Goal: Task Accomplishment & Management: Complete application form

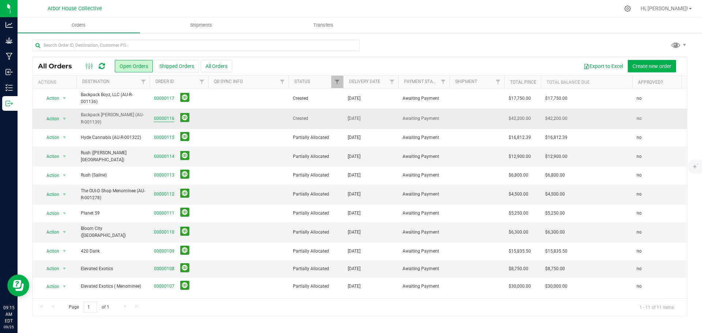
click at [167, 120] on link "00000116" at bounding box center [164, 118] width 20 height 7
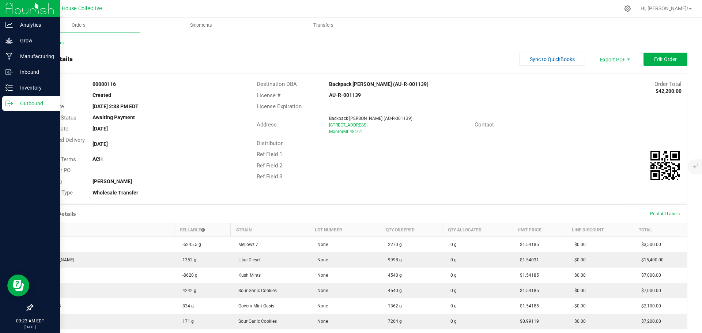
drag, startPoint x: 32, startPoint y: 104, endPoint x: 26, endPoint y: 105, distance: 5.9
click at [32, 104] on p "Outbound" at bounding box center [35, 103] width 44 height 9
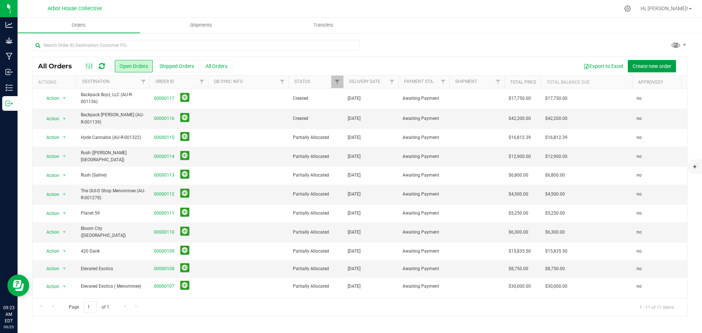
click at [649, 70] on button "Create new order" at bounding box center [652, 66] width 48 height 12
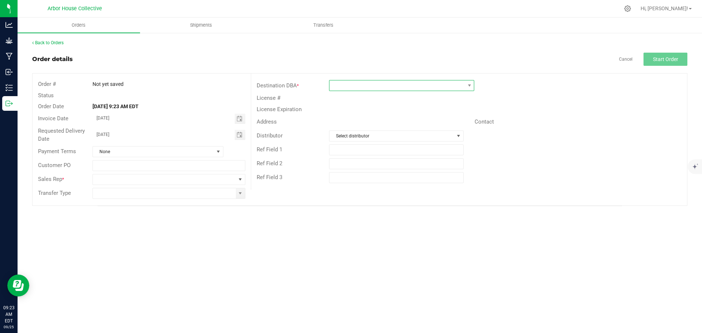
click at [354, 88] on span at bounding box center [397, 85] width 135 height 10
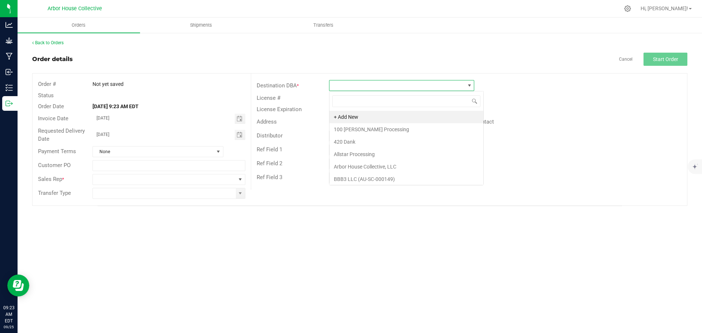
scroll to position [11, 145]
type input "Pure"
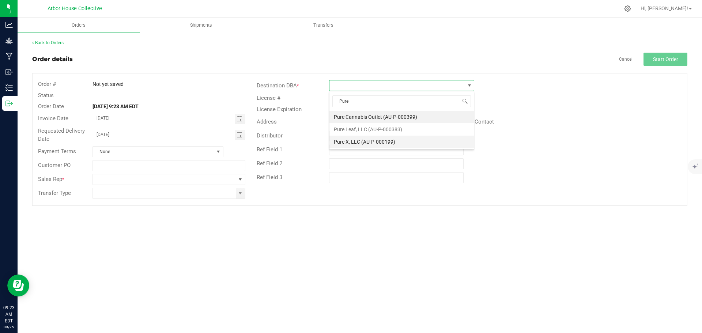
click at [357, 144] on li "Pure X, LLC (AU-P-000199)" at bounding box center [402, 142] width 144 height 12
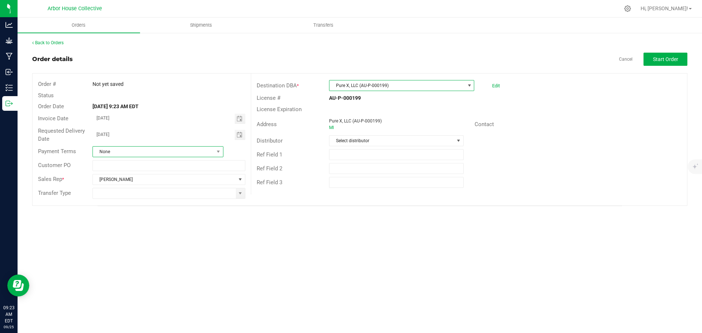
click at [141, 149] on span "None" at bounding box center [153, 152] width 121 height 10
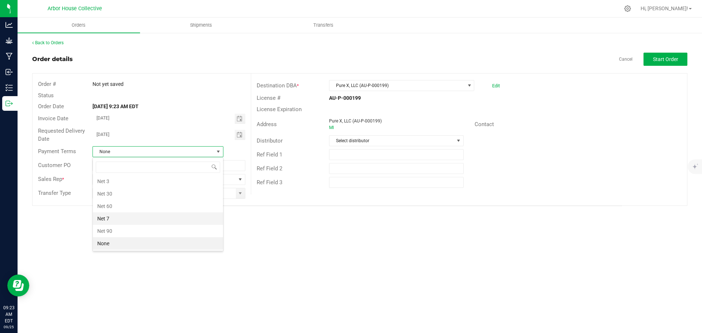
drag, startPoint x: 127, startPoint y: 218, endPoint x: 125, endPoint y: 214, distance: 5.2
click at [127, 217] on li "Net 7" at bounding box center [158, 219] width 130 height 12
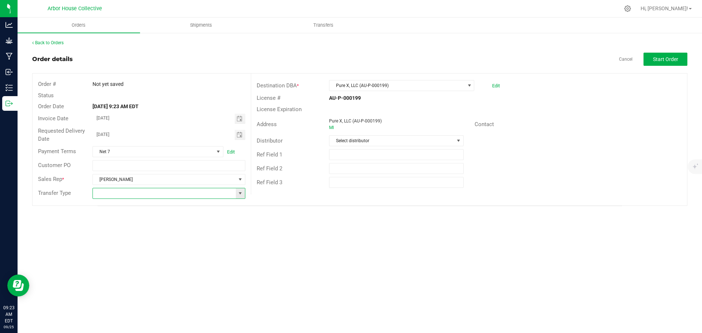
click at [138, 195] on input at bounding box center [164, 193] width 143 height 10
click at [239, 194] on span at bounding box center [240, 194] width 6 height 6
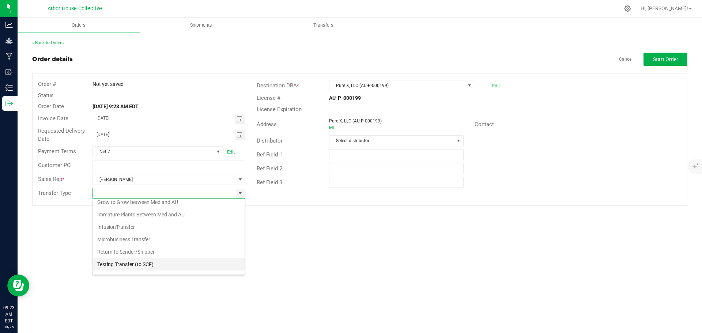
scroll to position [76, 0]
click at [147, 254] on li "Wholesale Transfer" at bounding box center [169, 255] width 152 height 12
type input "Wholesale Transfer"
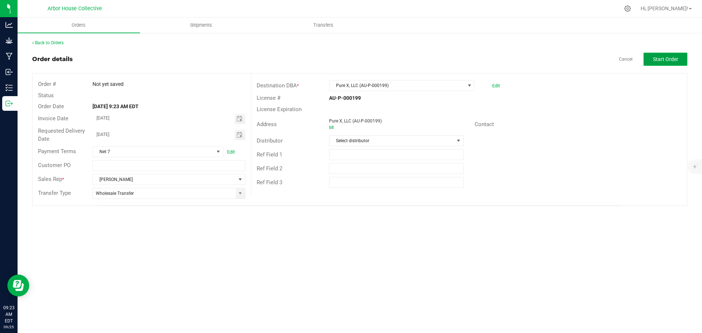
click at [660, 59] on span "Start Order" at bounding box center [665, 59] width 25 height 6
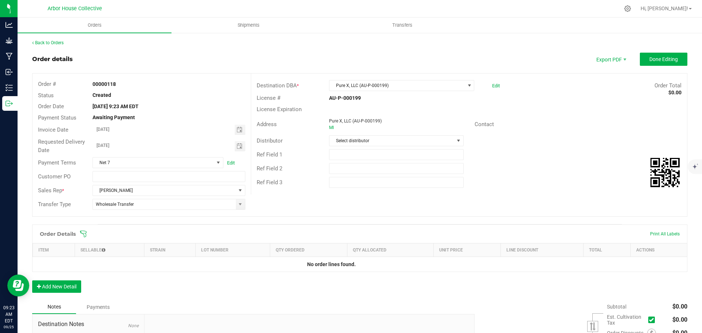
scroll to position [73, 0]
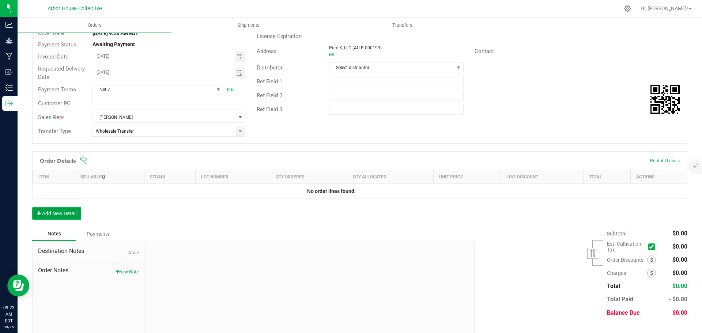
click at [49, 216] on button "Add New Detail" at bounding box center [56, 213] width 49 height 12
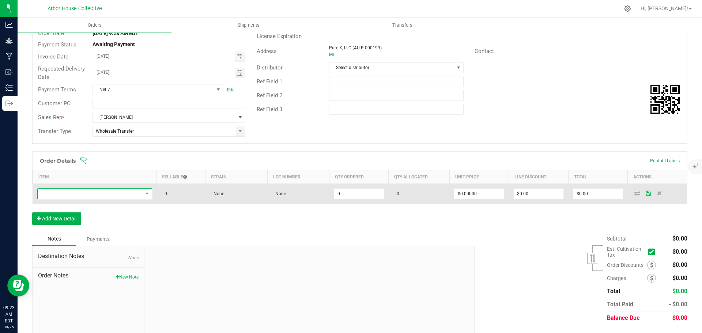
click at [98, 192] on span "NO DATA FOUND" at bounding box center [90, 194] width 105 height 10
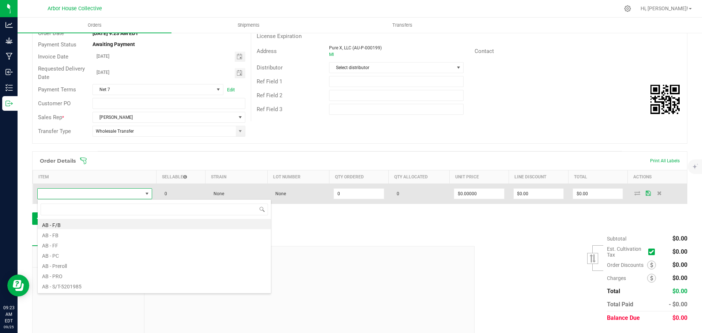
scroll to position [11, 113]
type input "KM"
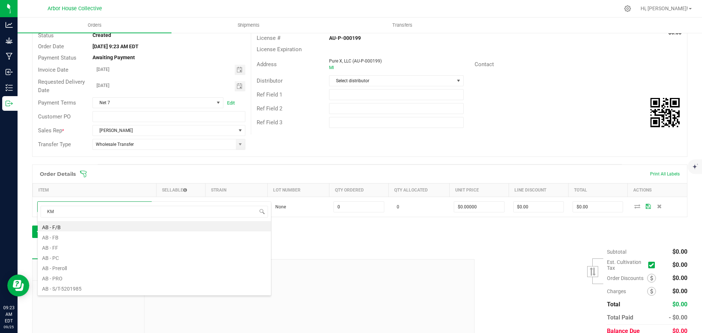
scroll to position [37, 0]
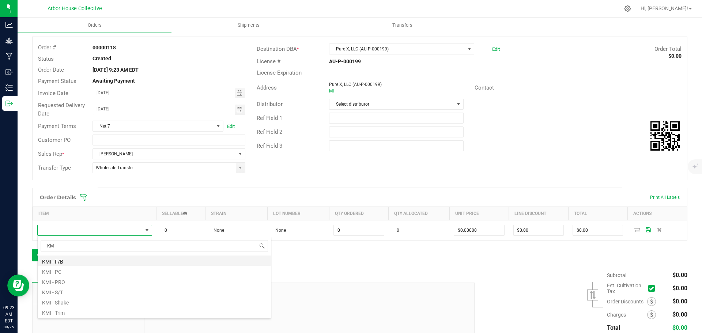
click at [72, 263] on li "KMI - F/B" at bounding box center [154, 261] width 233 height 10
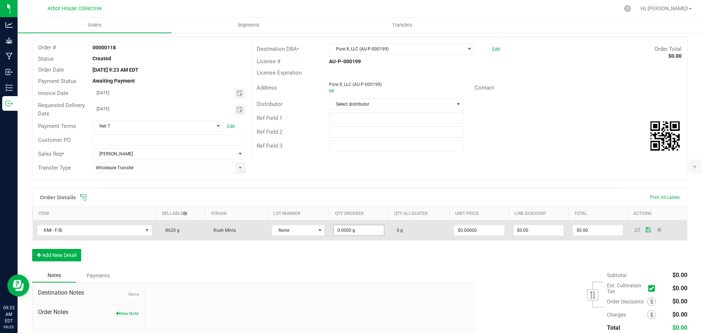
type input "0"
drag, startPoint x: 367, startPoint y: 230, endPoint x: 361, endPoint y: 232, distance: 6.0
click at [367, 231] on input "0" at bounding box center [359, 230] width 50 height 10
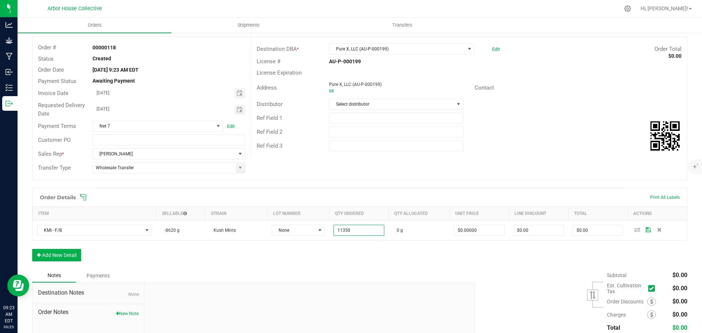
type input "11350.0000 g"
click at [296, 251] on div "Order Details Print All Labels Item Sellable Strain Lot Number Qty Ordered Qty …" at bounding box center [360, 228] width 656 height 81
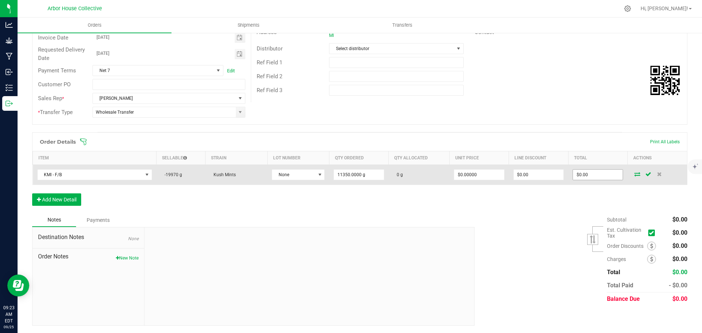
type input "0"
drag, startPoint x: 589, startPoint y: 171, endPoint x: 585, endPoint y: 172, distance: 3.7
click at [589, 172] on input "0" at bounding box center [598, 175] width 50 height 10
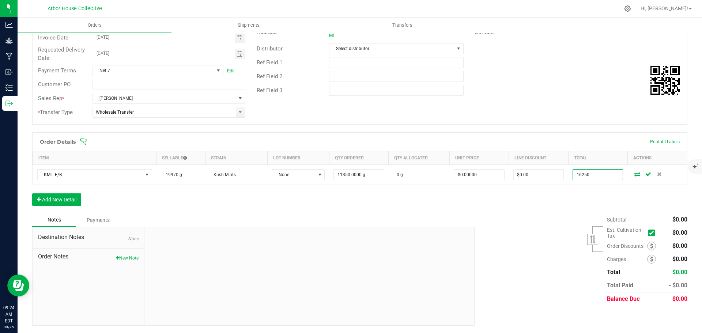
type input "16250"
type input "$1.43172"
type input "$16,250.00"
drag, startPoint x: 555, startPoint y: 207, endPoint x: 544, endPoint y: 203, distance: 11.3
click at [545, 202] on div "Order Details Print All Labels Item Sellable Strain Lot Number Qty Ordered Qty …" at bounding box center [360, 172] width 656 height 81
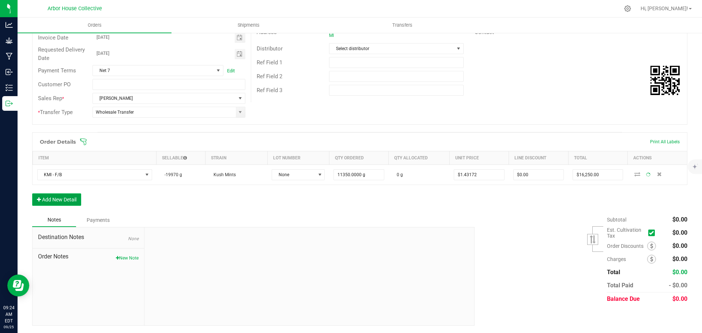
click at [71, 201] on button "Add New Detail" at bounding box center [56, 200] width 49 height 12
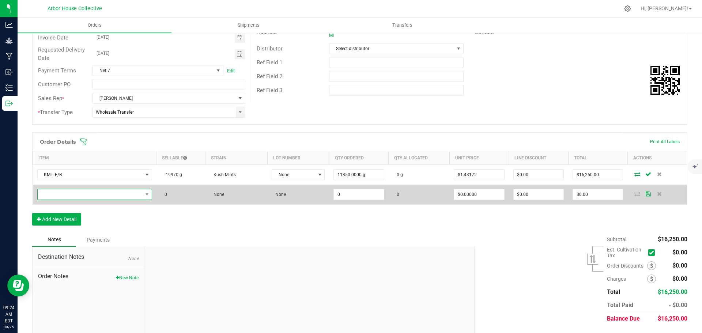
click at [85, 195] on span "NO DATA FOUND" at bounding box center [90, 194] width 105 height 10
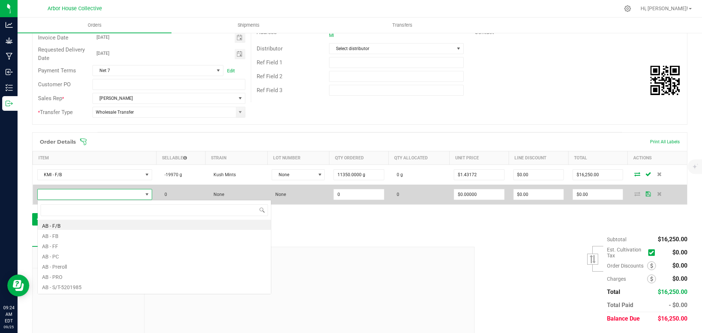
scroll to position [11, 113]
type input "ME"
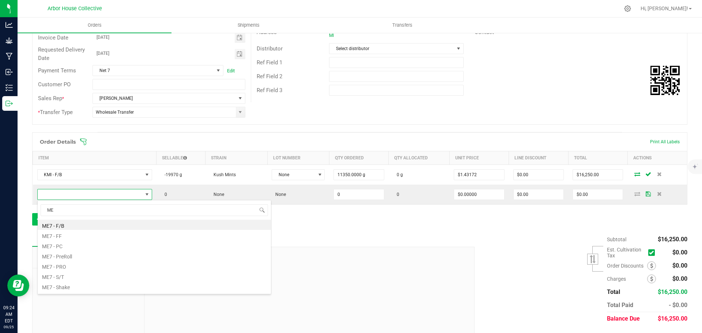
click at [68, 224] on li "ME7 - F/B" at bounding box center [154, 225] width 233 height 10
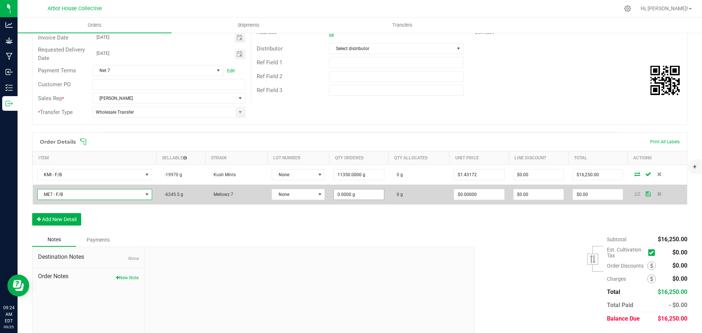
type input "0"
click at [367, 192] on input "0" at bounding box center [359, 194] width 50 height 10
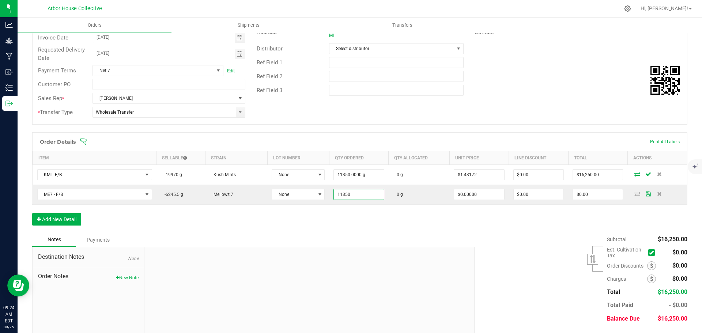
type input "11350.0000 g"
click at [394, 228] on div "Order Details Print All Labels Item Sellable Strain Lot Number Qty Ordered Qty …" at bounding box center [360, 182] width 656 height 101
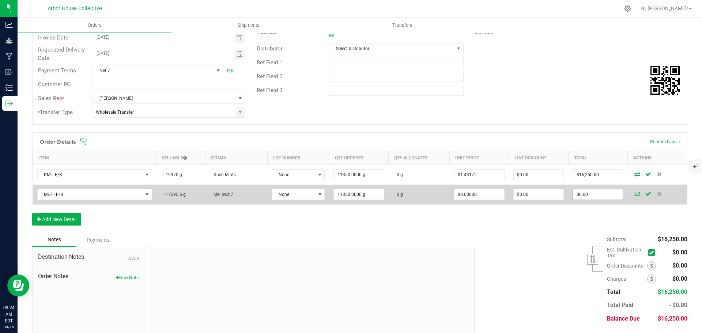
type input "0"
click at [597, 199] on input "0" at bounding box center [598, 194] width 50 height 10
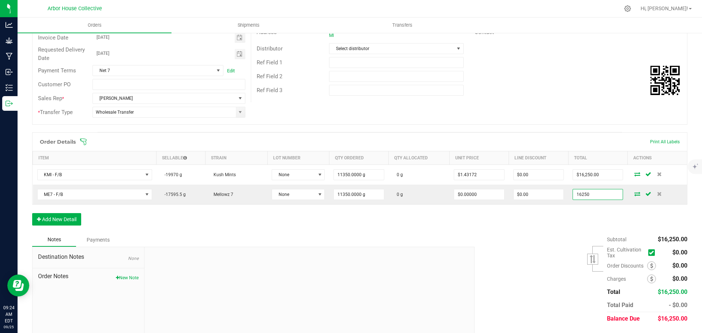
type input "16250"
type input "$1.43172"
type input "$16,250.00"
click at [548, 241] on div "Subtotal $16,250.00 Est. Cultivation Tax" at bounding box center [578, 279] width 218 height 93
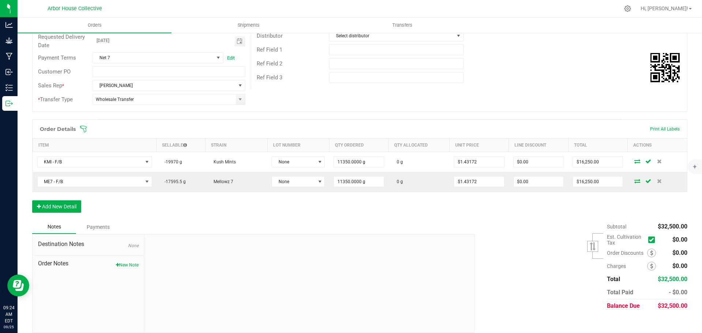
scroll to position [112, 0]
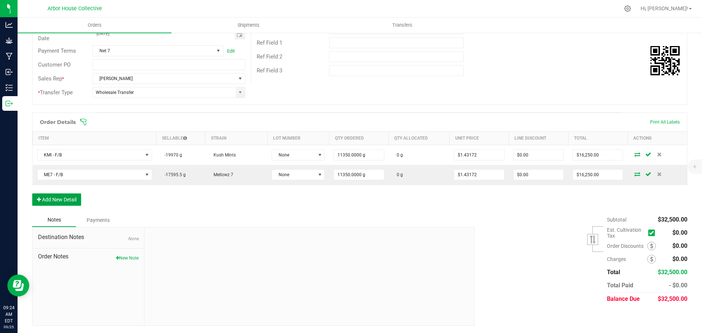
click at [76, 199] on button "Add New Detail" at bounding box center [56, 200] width 49 height 12
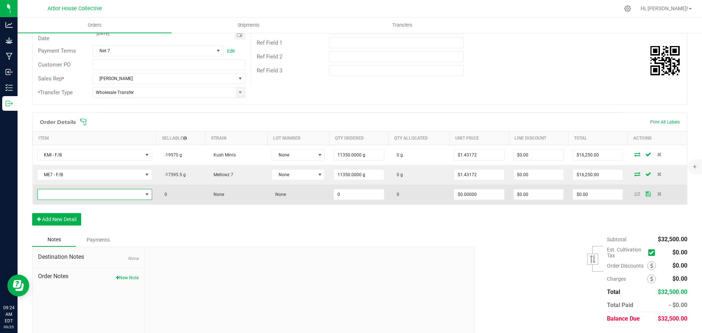
click at [106, 194] on span "NO DATA FOUND" at bounding box center [90, 194] width 105 height 10
type input "PAV"
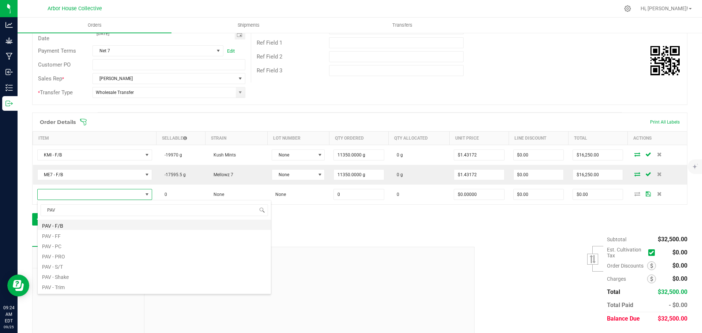
click at [77, 225] on li "PAV - F/B" at bounding box center [154, 225] width 233 height 10
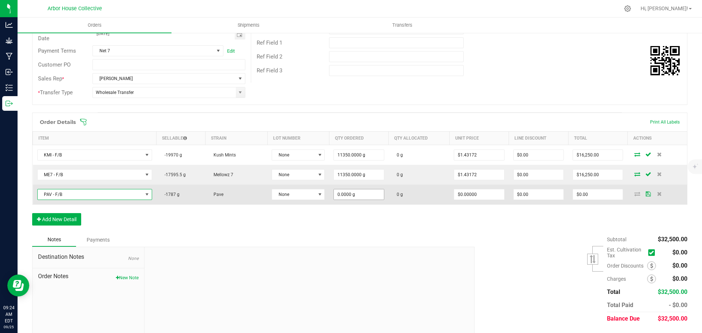
type input "0"
click at [358, 194] on input "0" at bounding box center [359, 194] width 50 height 10
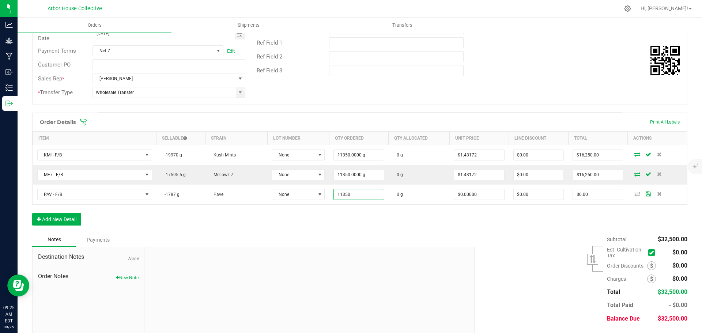
type input "11350.0000 g"
click at [377, 220] on div "Order Details Print All Labels Item Sellable Strain Lot Number Qty Ordered Qty …" at bounding box center [360, 173] width 656 height 120
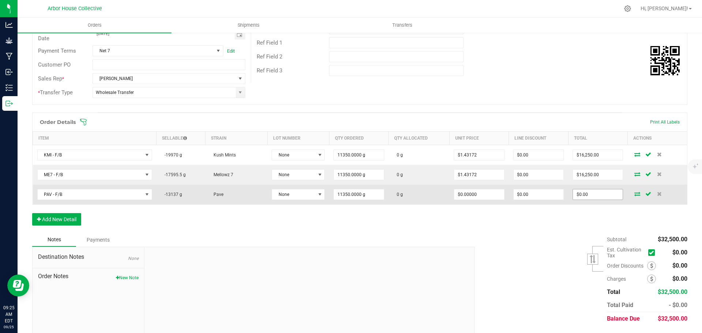
type input "0"
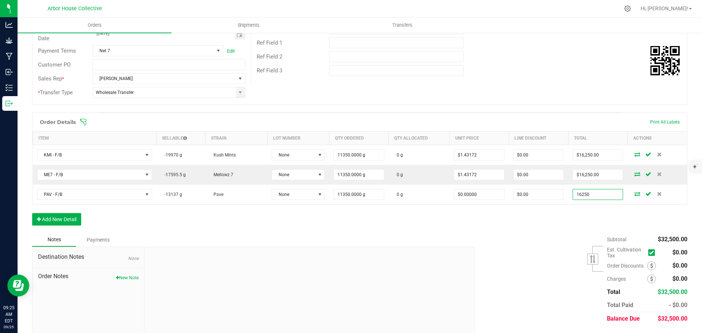
type input "16250"
type input "$1.43172"
type input "$16,250.00"
click at [512, 231] on div "Order Details Print All Labels Item Sellable Strain Lot Number Qty Ordered Qty …" at bounding box center [360, 173] width 656 height 120
click at [62, 220] on button "Add New Detail" at bounding box center [56, 219] width 49 height 12
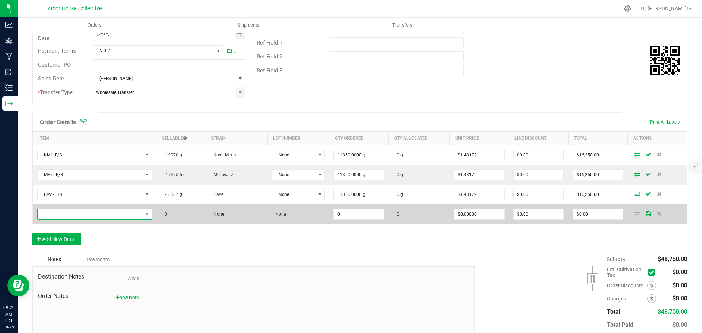
click at [85, 214] on span "NO DATA FOUND" at bounding box center [90, 214] width 105 height 10
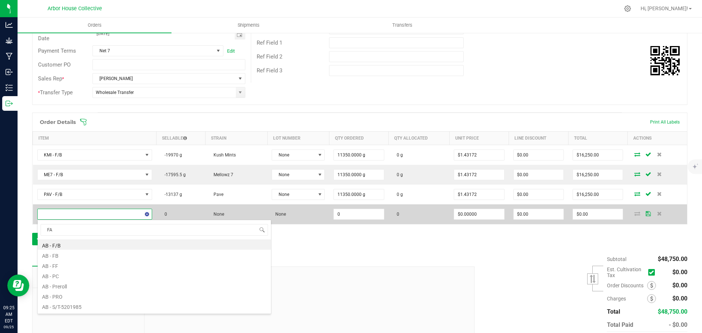
type input "FAC"
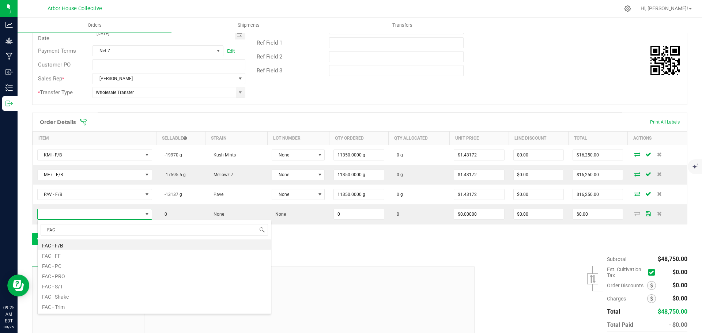
click at [73, 244] on li "FAC - F/B" at bounding box center [154, 245] width 233 height 10
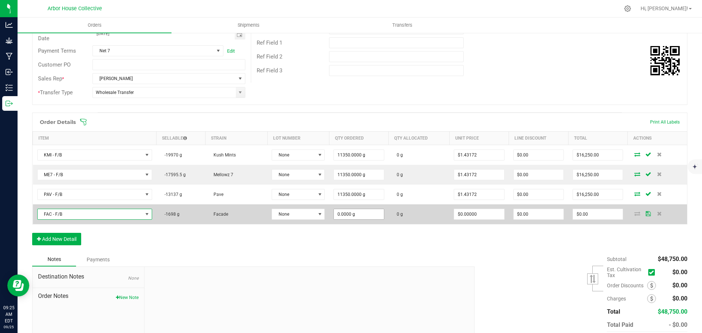
type input "0"
click at [363, 215] on input "0" at bounding box center [359, 214] width 50 height 10
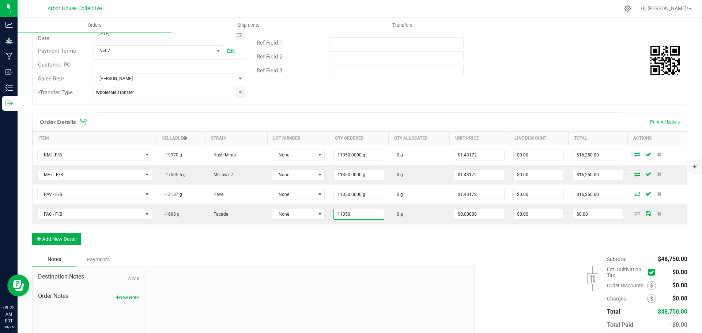
type input "11350.0000 g"
click at [364, 240] on div "Order Details Print All Labels Item Sellable Strain Lot Number Qty Ordered Qty …" at bounding box center [360, 183] width 656 height 140
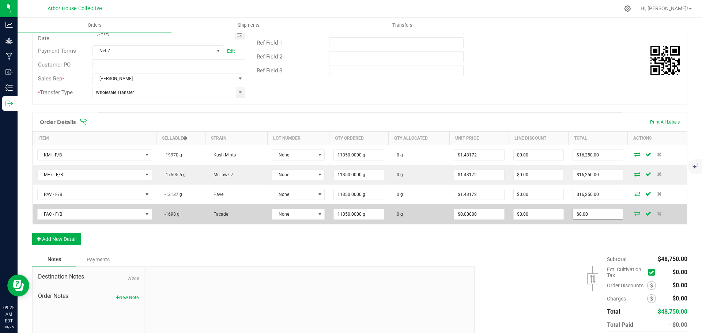
type input "0"
click at [596, 219] on input "0" at bounding box center [598, 214] width 50 height 10
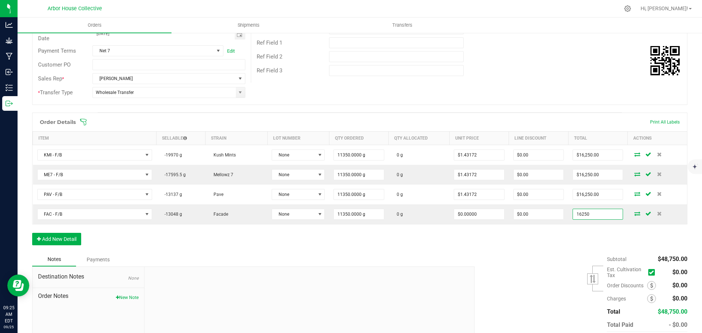
type input "16250"
type input "$1.43172"
type input "$16,250.00"
click at [560, 263] on div "Subtotal $48,750.00 Est. Cultivation Tax" at bounding box center [578, 299] width 218 height 93
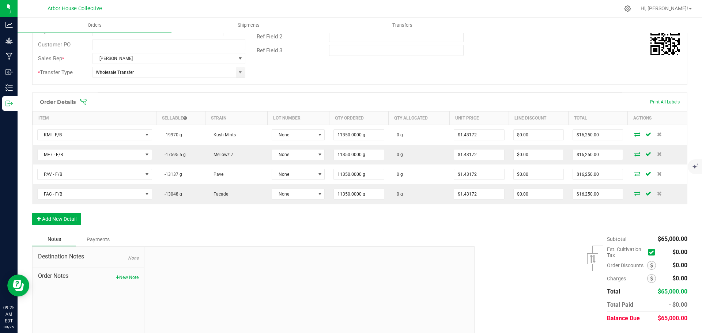
scroll to position [151, 0]
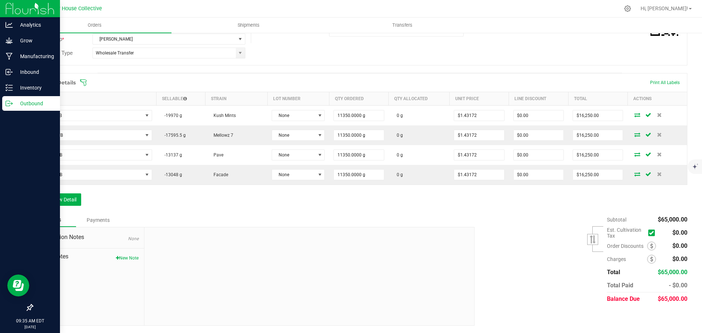
click at [30, 104] on p "Outbound" at bounding box center [35, 103] width 44 height 9
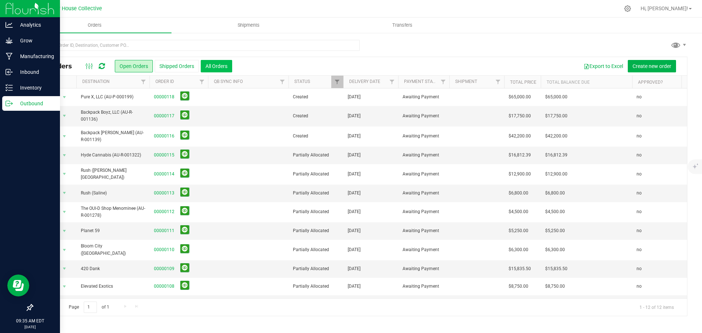
click at [219, 68] on button "All Orders" at bounding box center [216, 66] width 31 height 12
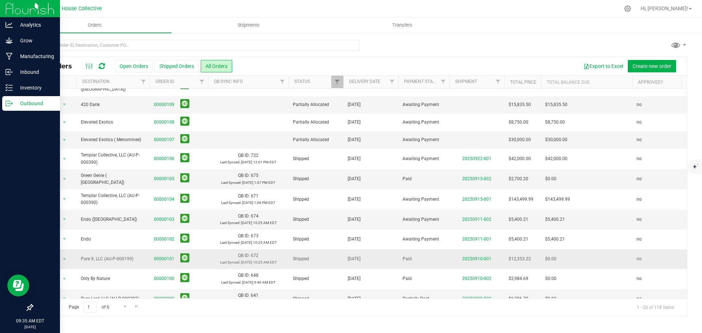
scroll to position [174, 0]
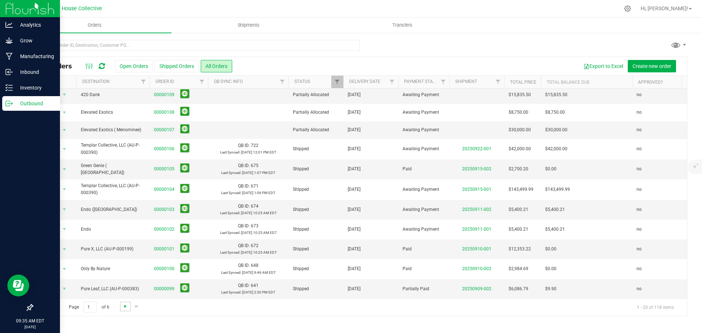
click at [125, 306] on span "Go to the next page" at bounding box center [126, 307] width 6 height 6
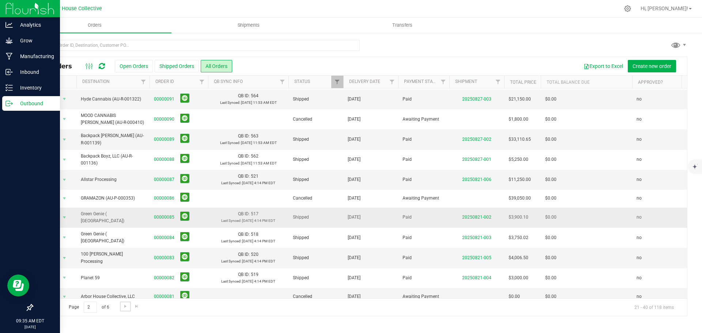
scroll to position [189, 0]
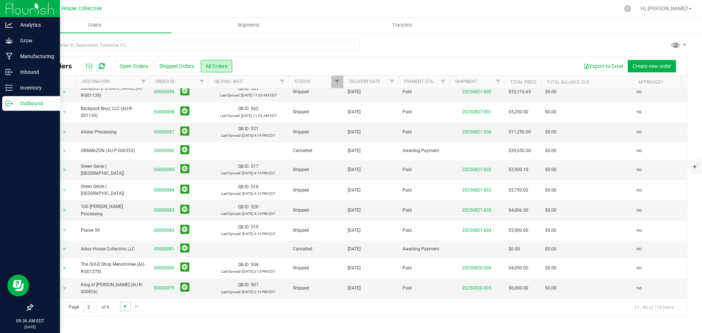
click at [123, 305] on span "Go to the next page" at bounding box center [126, 307] width 6 height 6
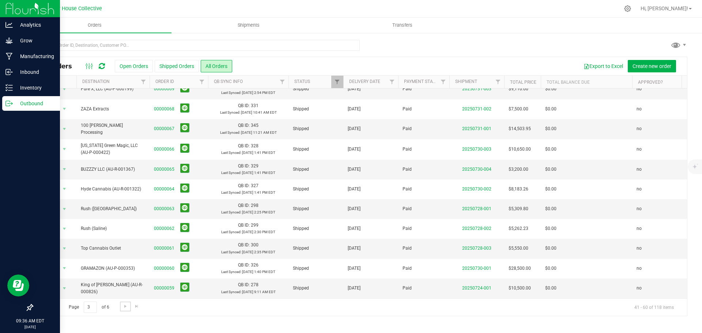
scroll to position [0, 0]
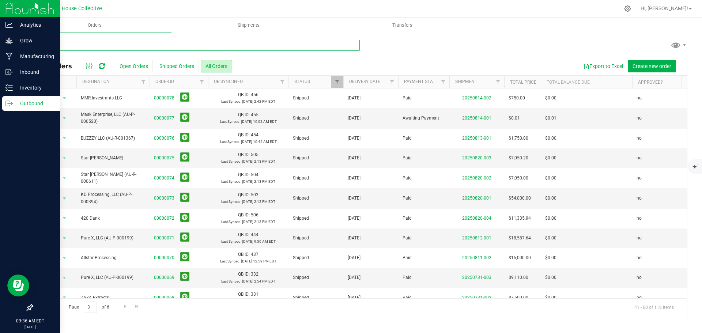
click at [110, 46] on input "text" at bounding box center [196, 45] width 328 height 11
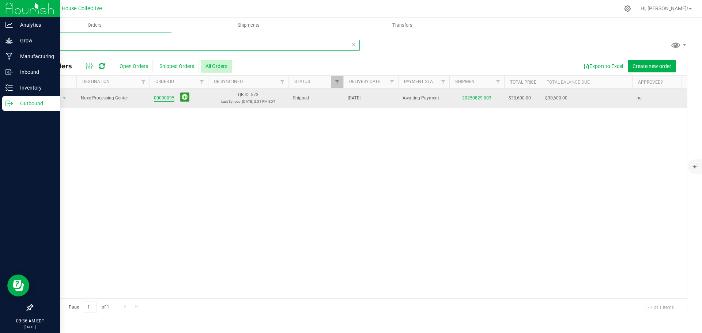
type input "Noxx"
click at [160, 99] on link "00000095" at bounding box center [164, 98] width 20 height 7
